Goal: Task Accomplishment & Management: Complete application form

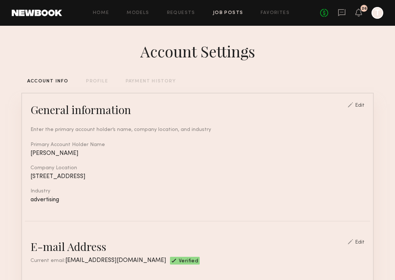
click at [228, 11] on link "Job Posts" at bounding box center [228, 13] width 30 height 5
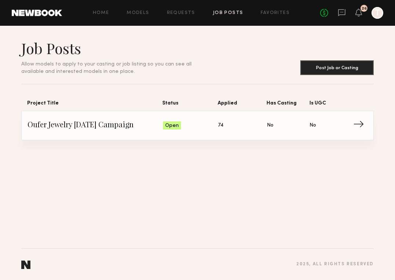
click at [129, 130] on span "Oufer Jewelry [DATE] Campaign" at bounding box center [96, 125] width 136 height 11
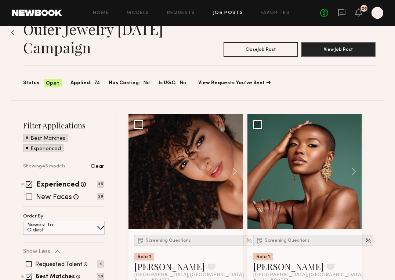
scroll to position [25, 0]
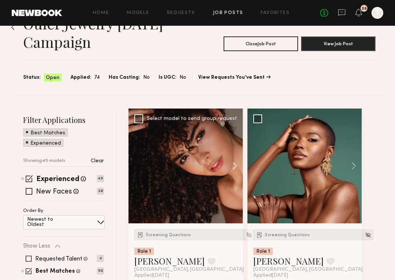
click at [235, 164] on button at bounding box center [232, 165] width 24 height 115
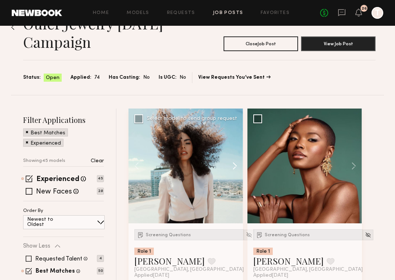
click at [235, 167] on button at bounding box center [232, 165] width 24 height 115
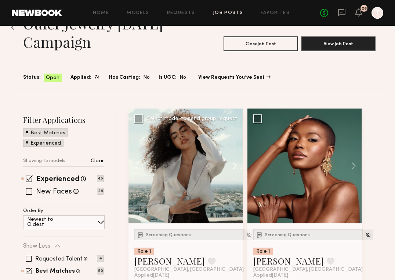
click at [235, 167] on button at bounding box center [232, 165] width 24 height 115
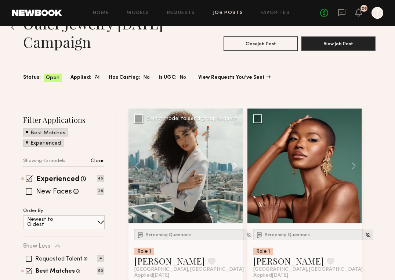
click at [235, 167] on button at bounding box center [232, 165] width 24 height 115
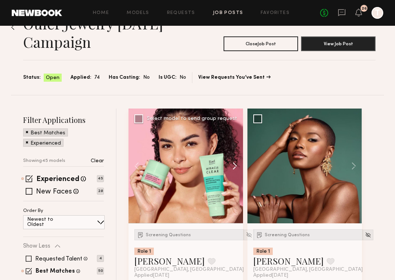
click at [235, 167] on button at bounding box center [232, 165] width 24 height 115
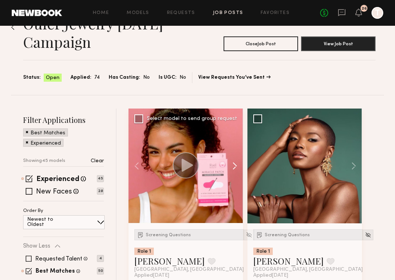
click at [235, 167] on button at bounding box center [232, 165] width 24 height 115
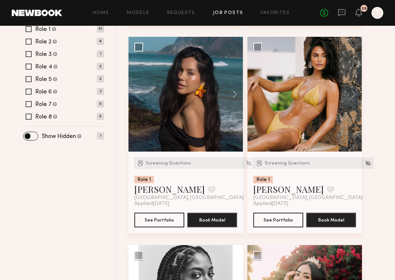
scroll to position [288, 0]
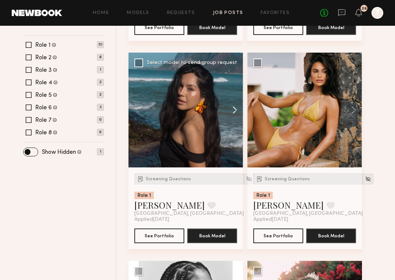
click at [234, 110] on button at bounding box center [232, 110] width 24 height 115
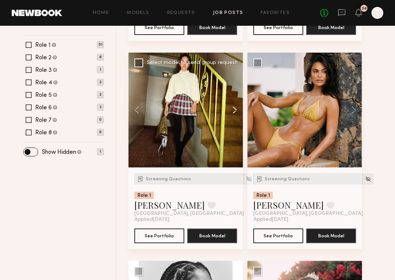
click at [234, 110] on button at bounding box center [232, 110] width 24 height 115
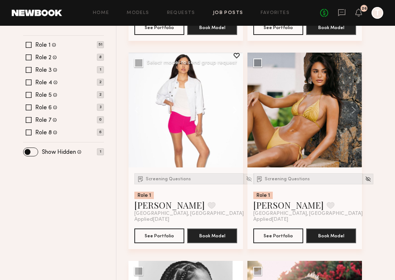
click at [234, 110] on button at bounding box center [232, 110] width 24 height 115
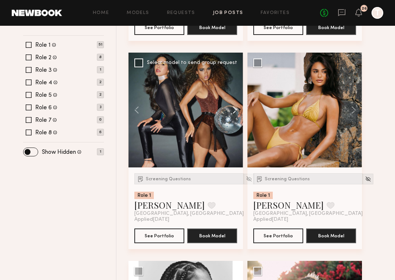
click at [234, 110] on button at bounding box center [232, 110] width 24 height 115
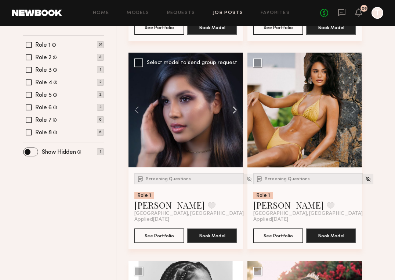
click at [234, 110] on button at bounding box center [232, 110] width 24 height 115
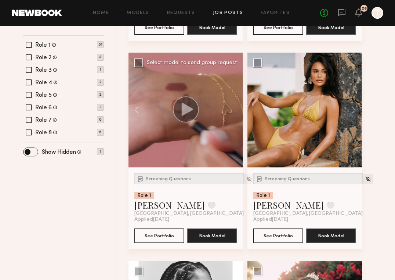
click at [234, 110] on div at bounding box center [186, 110] width 115 height 115
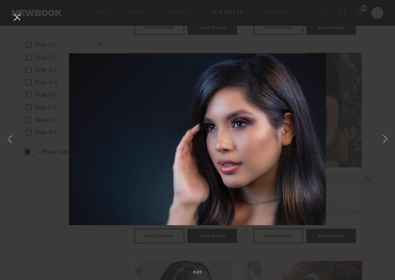
click at [19, 14] on button at bounding box center [17, 17] width 12 height 13
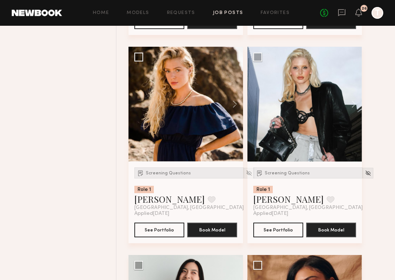
scroll to position [1952, 0]
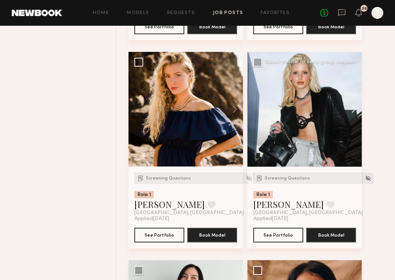
click at [354, 109] on button at bounding box center [351, 109] width 24 height 115
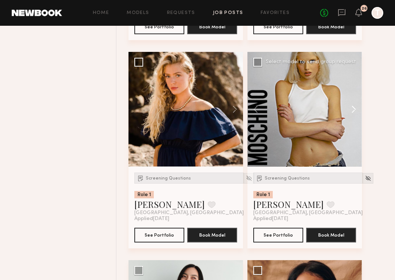
click at [354, 109] on button at bounding box center [351, 109] width 24 height 115
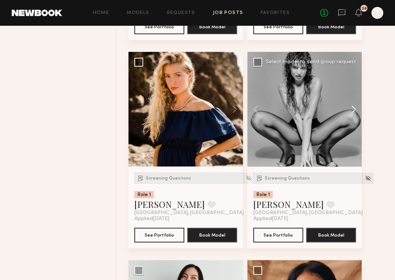
click at [354, 109] on button at bounding box center [351, 109] width 24 height 115
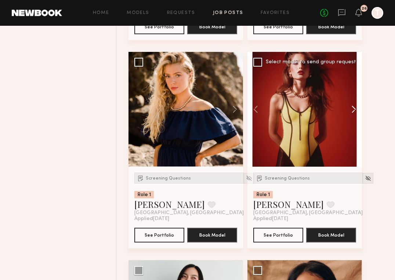
click at [354, 109] on button at bounding box center [351, 109] width 24 height 115
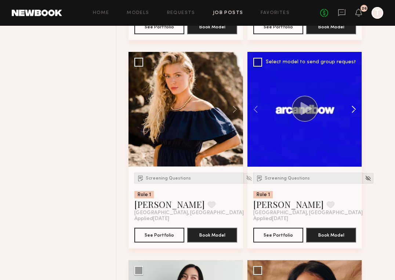
click at [354, 109] on button at bounding box center [351, 109] width 24 height 115
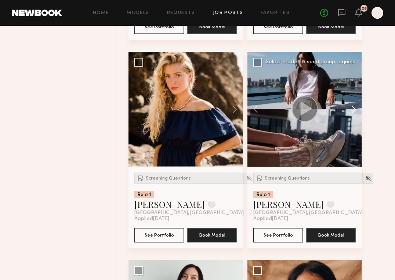
click at [354, 109] on button at bounding box center [351, 109] width 24 height 115
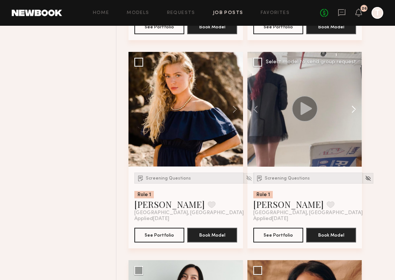
click at [354, 109] on button at bounding box center [351, 109] width 24 height 115
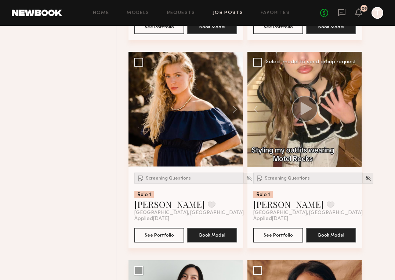
click at [354, 109] on div at bounding box center [305, 109] width 115 height 115
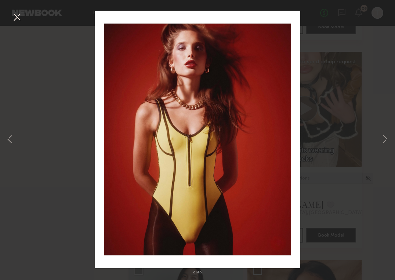
click at [18, 22] on button at bounding box center [17, 17] width 12 height 13
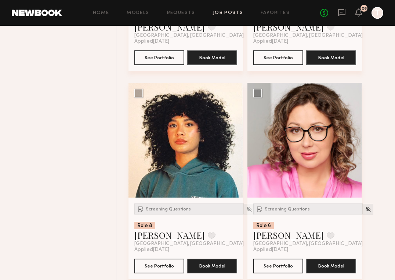
scroll to position [2753, 0]
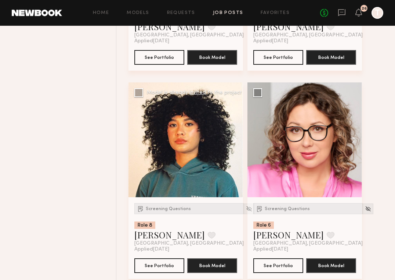
click at [234, 144] on button at bounding box center [232, 139] width 24 height 115
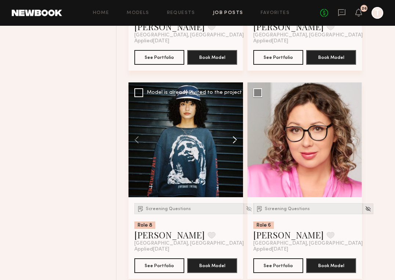
click at [234, 144] on button at bounding box center [232, 139] width 24 height 115
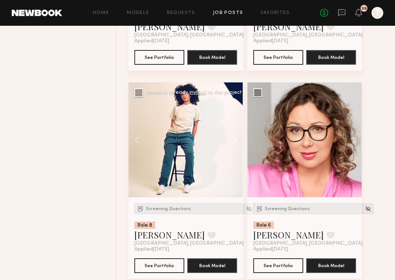
click at [234, 144] on button at bounding box center [232, 139] width 24 height 115
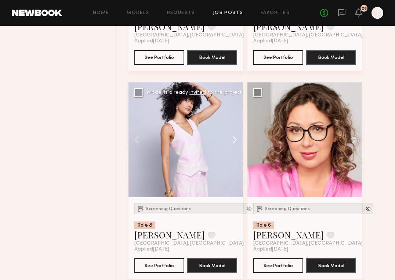
click at [234, 144] on button at bounding box center [232, 139] width 24 height 115
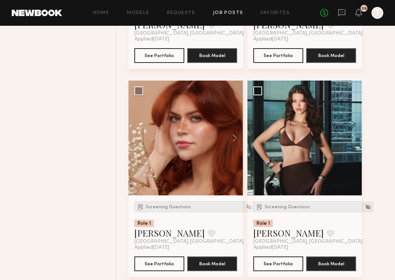
scroll to position [2974, 0]
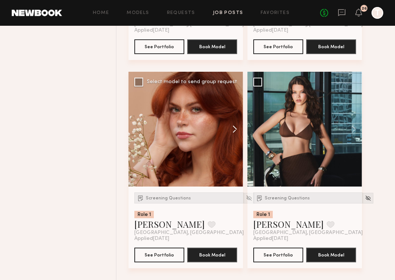
click at [238, 130] on button at bounding box center [232, 129] width 24 height 115
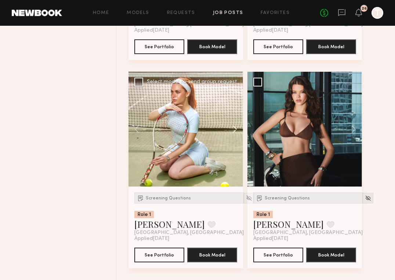
click at [238, 130] on button at bounding box center [232, 129] width 24 height 115
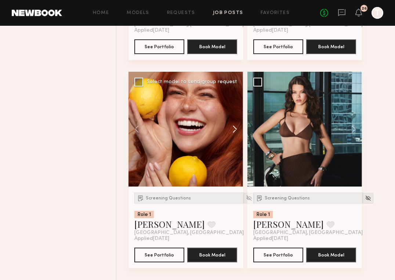
click at [238, 130] on button at bounding box center [232, 129] width 24 height 115
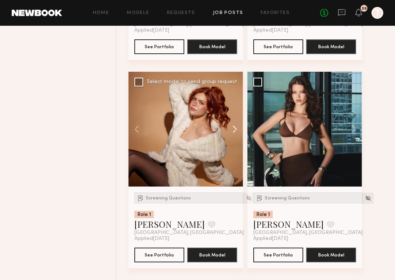
click at [238, 130] on button at bounding box center [232, 129] width 24 height 115
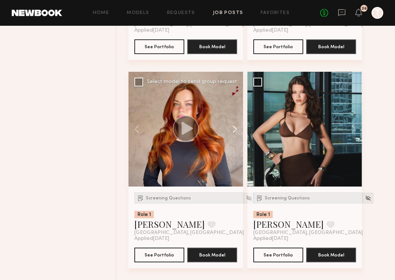
click at [238, 130] on button at bounding box center [232, 129] width 24 height 115
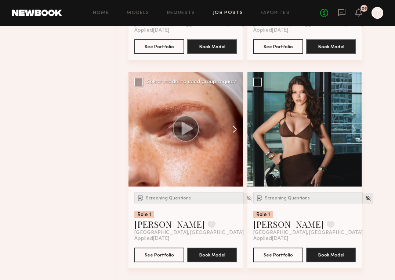
click at [238, 130] on button at bounding box center [232, 129] width 24 height 115
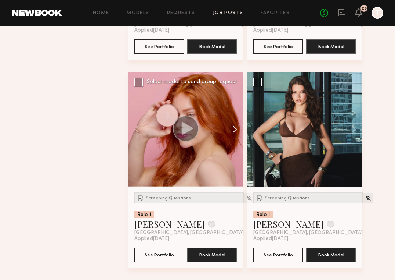
click at [238, 130] on button at bounding box center [232, 129] width 24 height 115
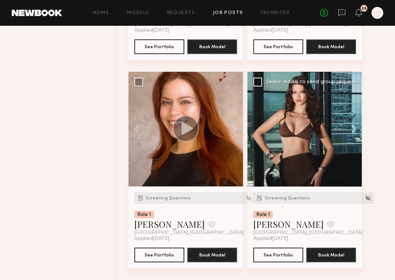
click at [353, 131] on button at bounding box center [351, 129] width 24 height 115
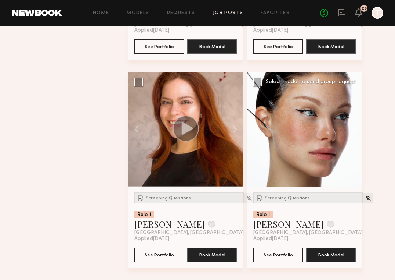
click at [353, 131] on button at bounding box center [351, 129] width 24 height 115
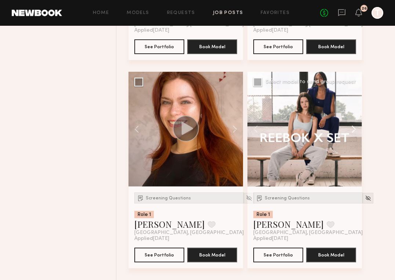
click at [353, 131] on button at bounding box center [351, 129] width 24 height 115
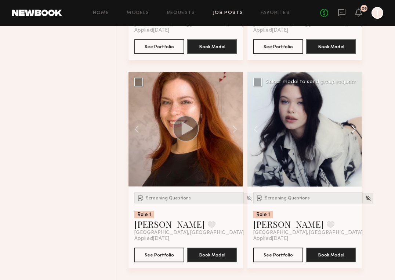
click at [353, 131] on button at bounding box center [351, 129] width 24 height 115
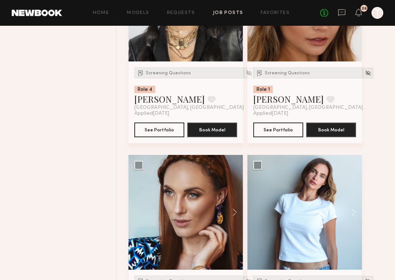
scroll to position [2481, 0]
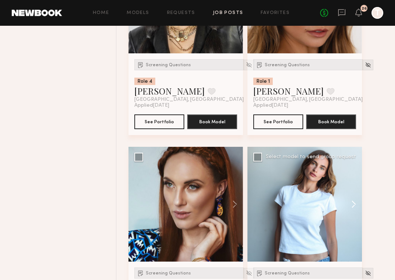
click at [357, 209] on button at bounding box center [351, 204] width 24 height 115
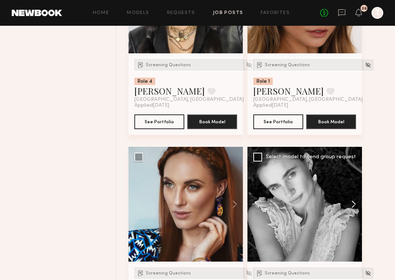
click at [357, 209] on button at bounding box center [351, 204] width 24 height 115
